Goal: Task Accomplishment & Management: Use online tool/utility

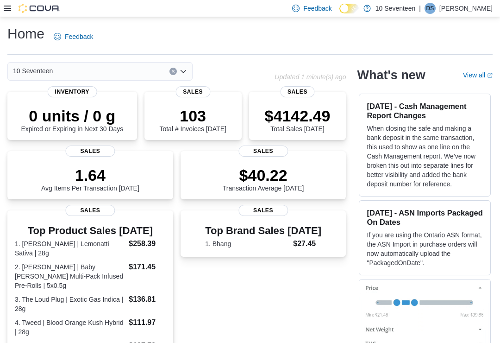
click at [10, 7] on icon at bounding box center [7, 8] width 7 height 7
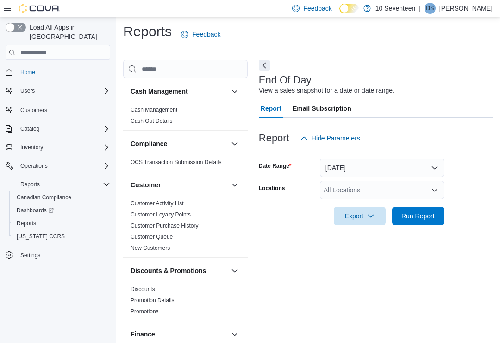
scroll to position [14, 0]
click at [431, 211] on span "Run Report" at bounding box center [418, 215] width 33 height 9
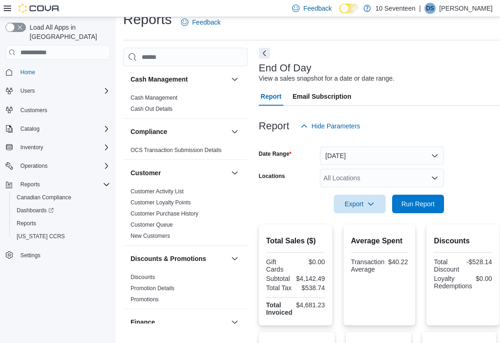
click at [378, 205] on span "Export" at bounding box center [359, 204] width 41 height 19
click at [373, 241] on span "Export to Pdf" at bounding box center [361, 241] width 42 height 7
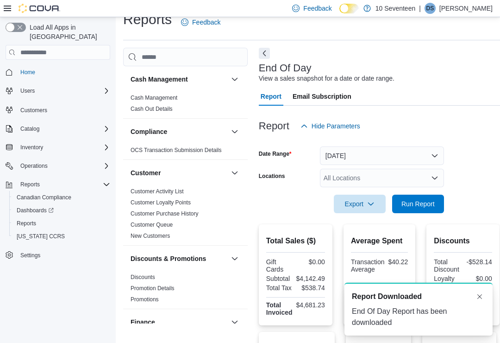
click at [482, 292] on button "Dismiss toast" at bounding box center [479, 296] width 11 height 11
